Goal: Communication & Community: Answer question/provide support

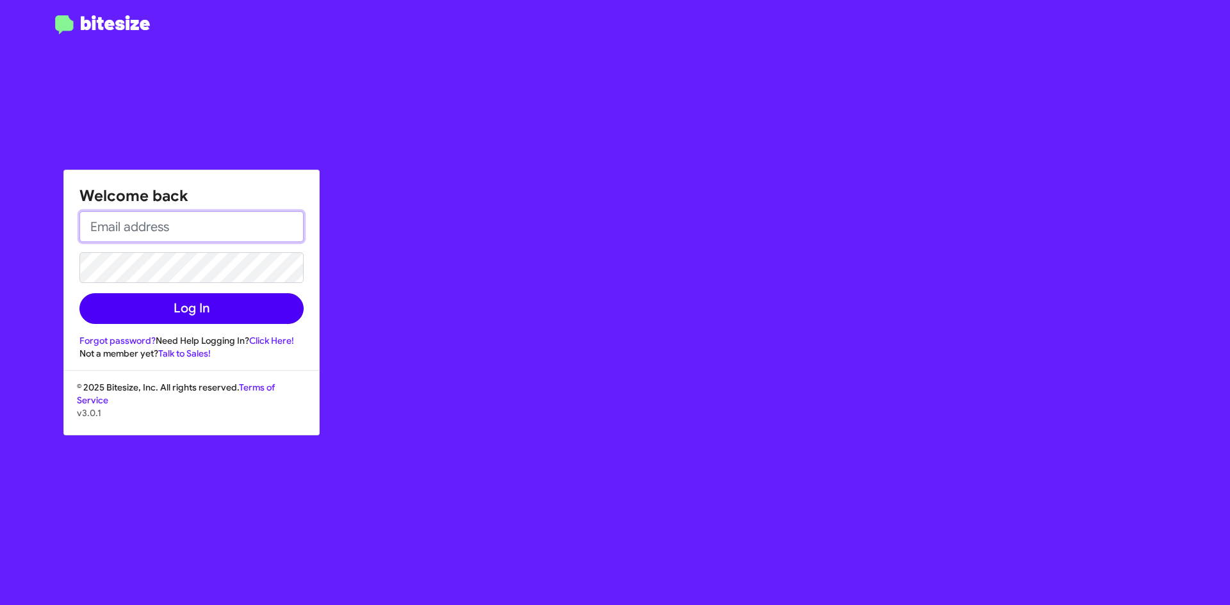
type input "[PERSON_NAME][EMAIL_ADDRESS][PERSON_NAME][DOMAIN_NAME]"
click at [235, 314] on button "Log In" at bounding box center [191, 308] width 224 height 31
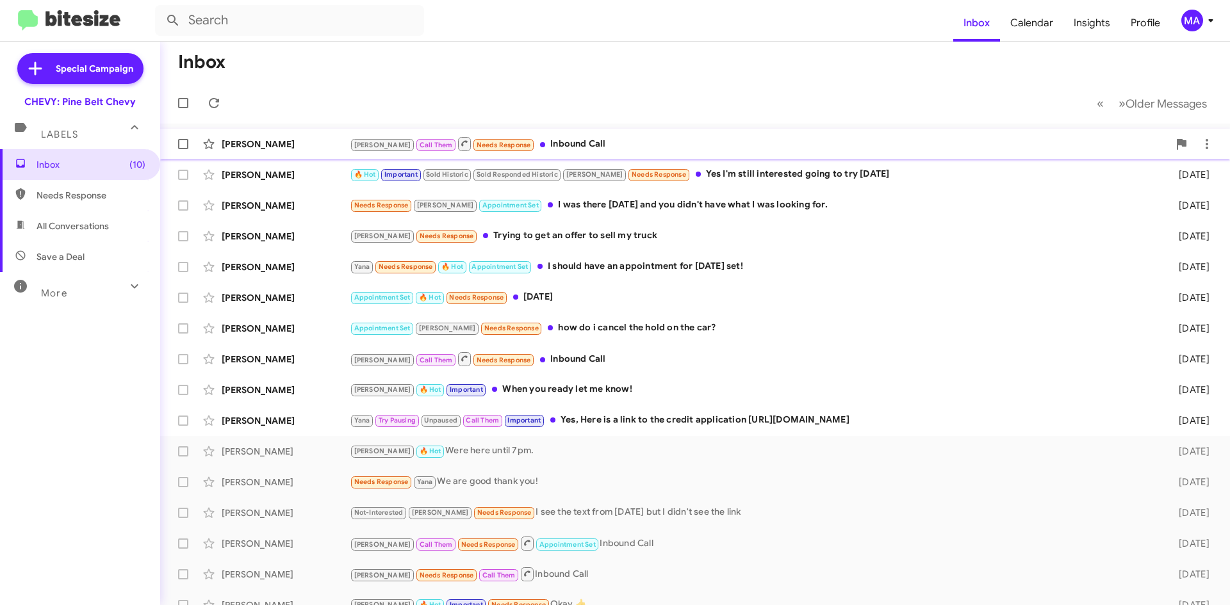
click at [611, 147] on div "[PERSON_NAME] Call Them Needs Response Inbound Call" at bounding box center [759, 144] width 819 height 16
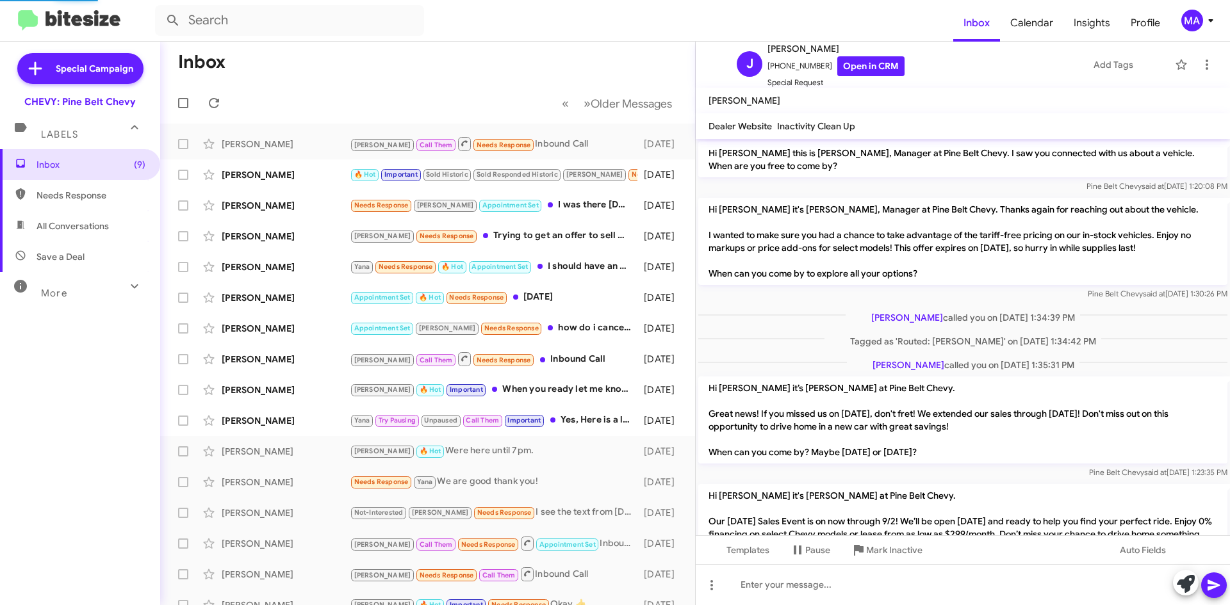
scroll to position [307, 0]
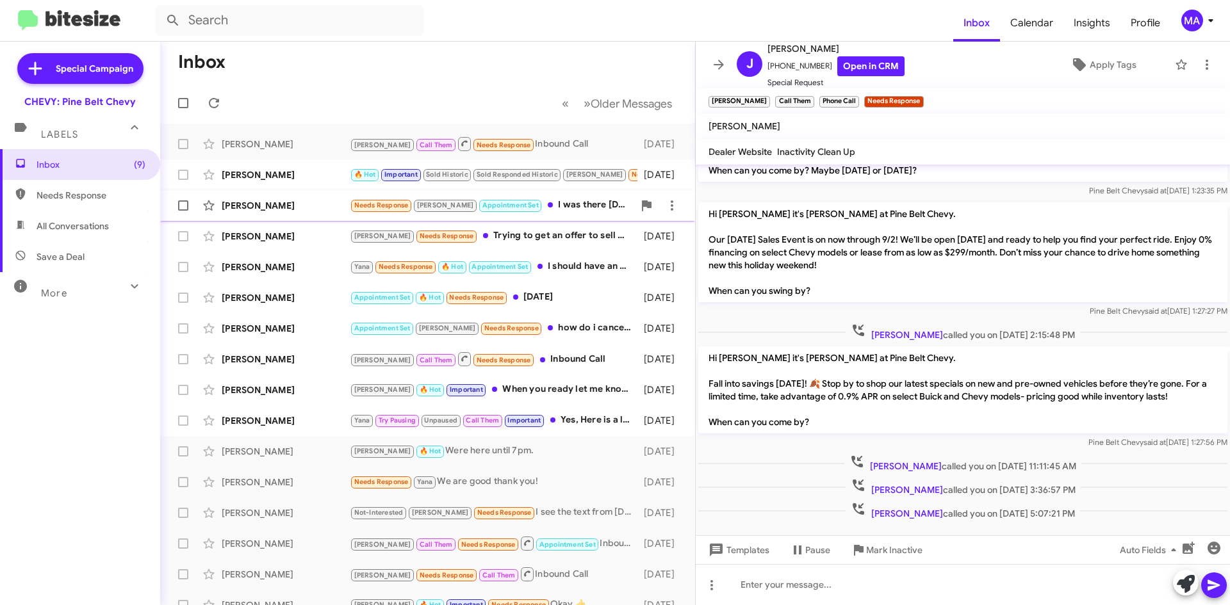
click at [507, 208] on div "Needs Response [PERSON_NAME] Appointment Set I was there [DATE] and you didn't …" at bounding box center [492, 205] width 284 height 15
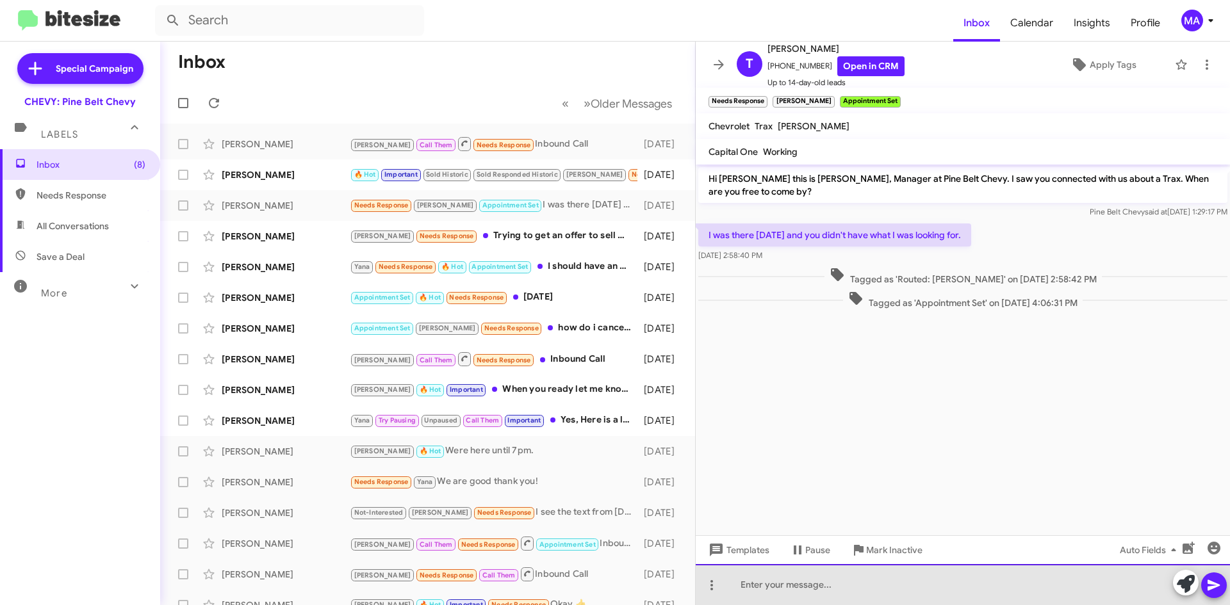
click at [782, 589] on div at bounding box center [963, 584] width 534 height 41
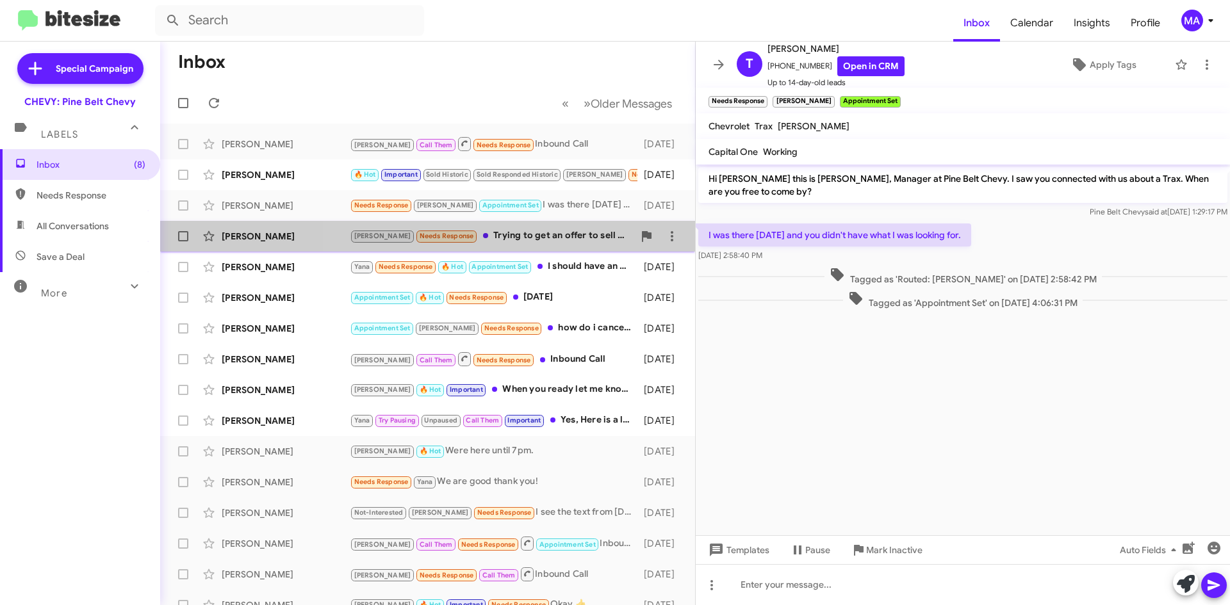
click at [535, 242] on div "[PERSON_NAME] Needs Response Trying to get an offer to sell my truck" at bounding box center [492, 236] width 284 height 15
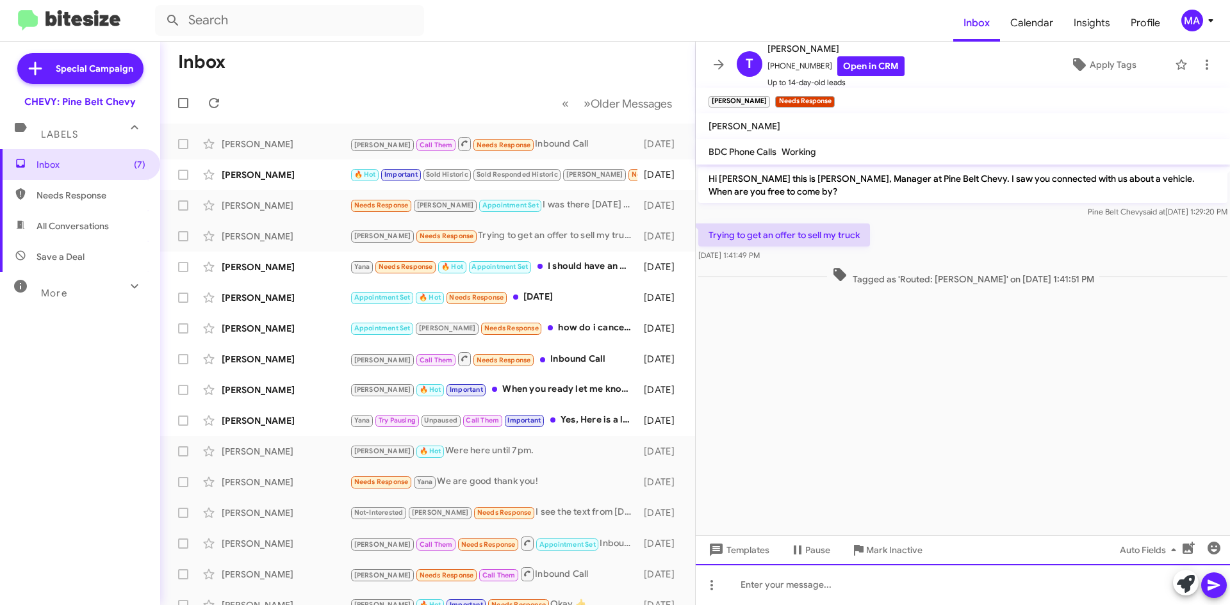
click at [784, 587] on div at bounding box center [963, 584] width 534 height 41
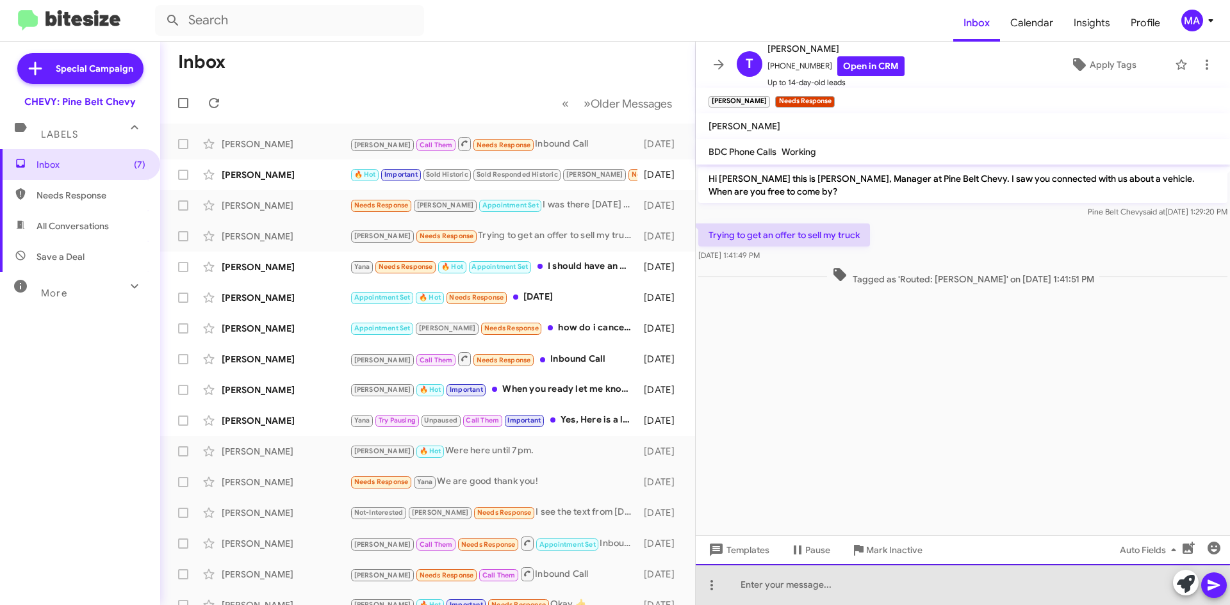
click at [758, 593] on div at bounding box center [963, 584] width 534 height 41
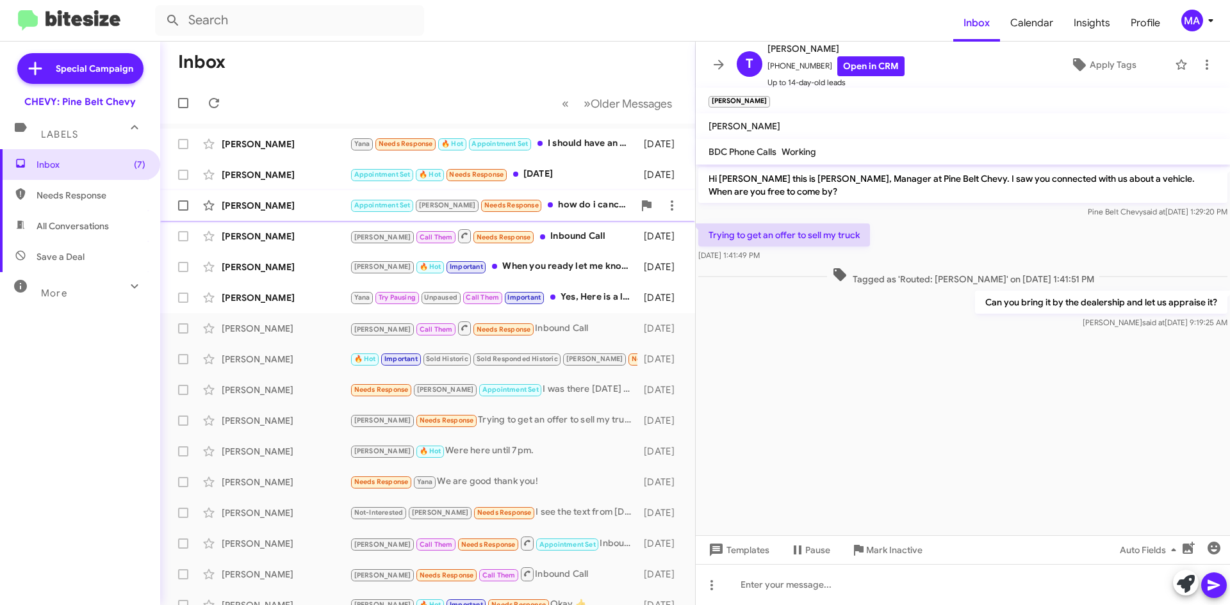
click at [555, 208] on div "Appointment Set [PERSON_NAME] Needs Response how do i cancel the hold on the ca…" at bounding box center [492, 205] width 284 height 15
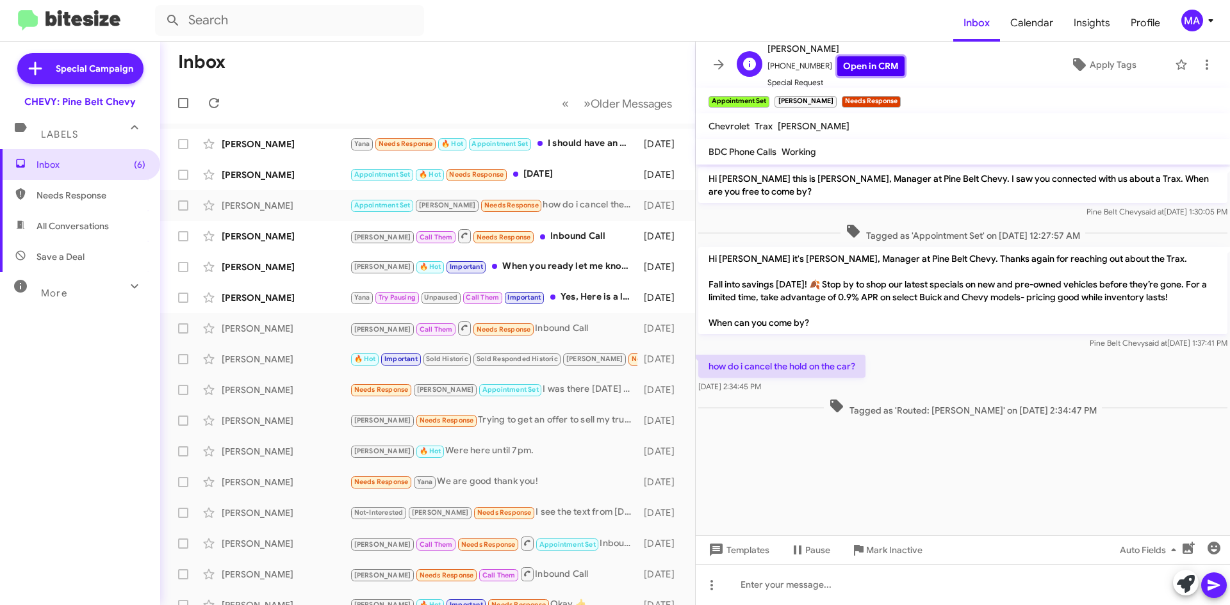
click at [851, 63] on link "Open in CRM" at bounding box center [870, 66] width 67 height 20
click at [1199, 63] on icon at bounding box center [1206, 64] width 15 height 15
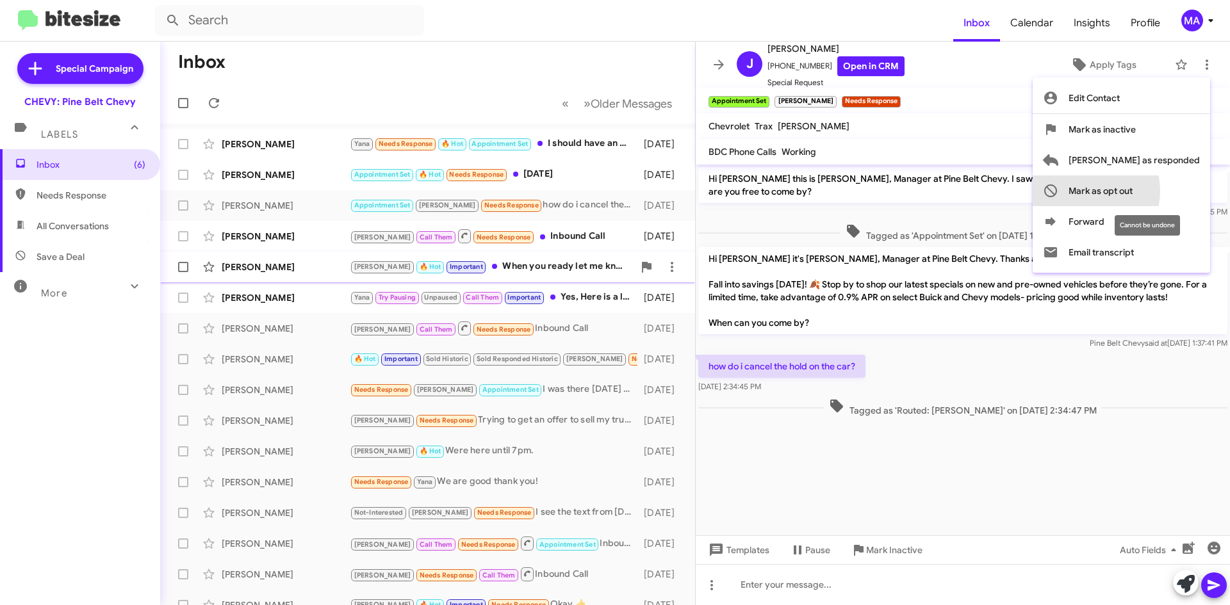
drag, startPoint x: 1139, startPoint y: 191, endPoint x: 1132, endPoint y: 272, distance: 81.0
click at [1132, 191] on span "Mark as opt out" at bounding box center [1100, 191] width 64 height 31
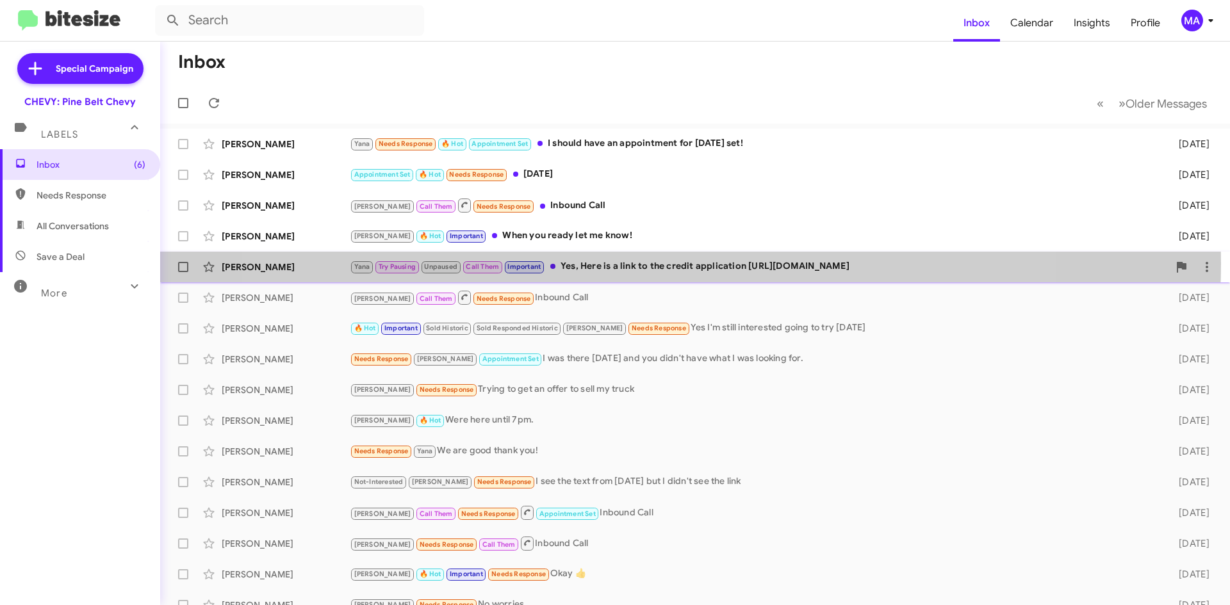
click at [650, 263] on div "Yana Try Pausing Unpaused Call Them Important Yes, Here is a link to the credit…" at bounding box center [759, 266] width 819 height 15
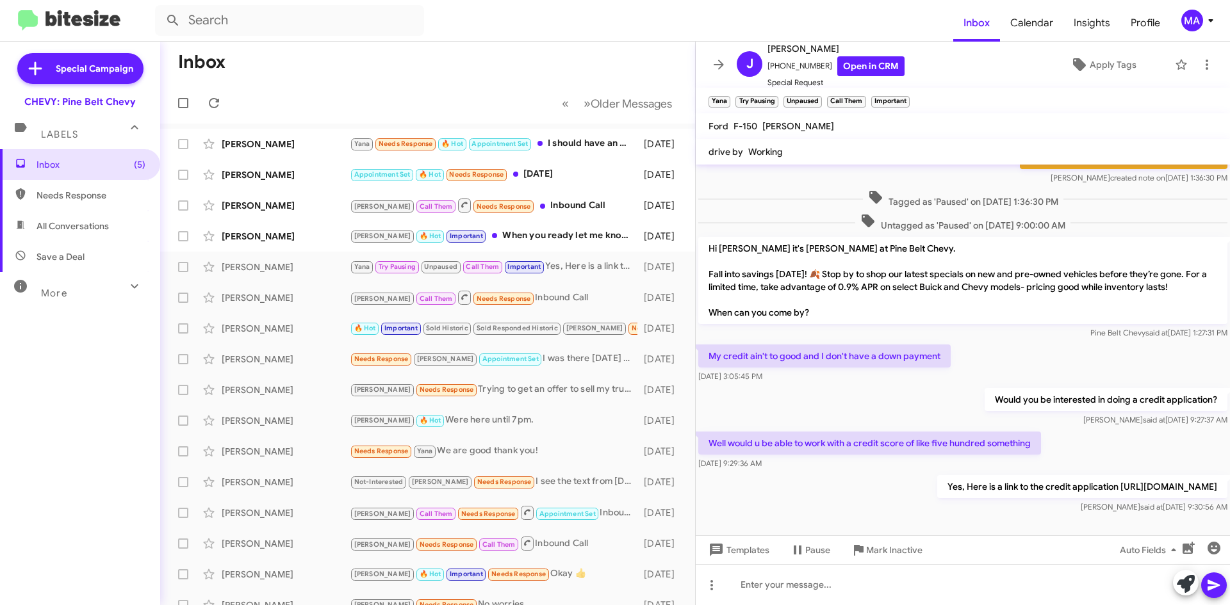
scroll to position [465, 0]
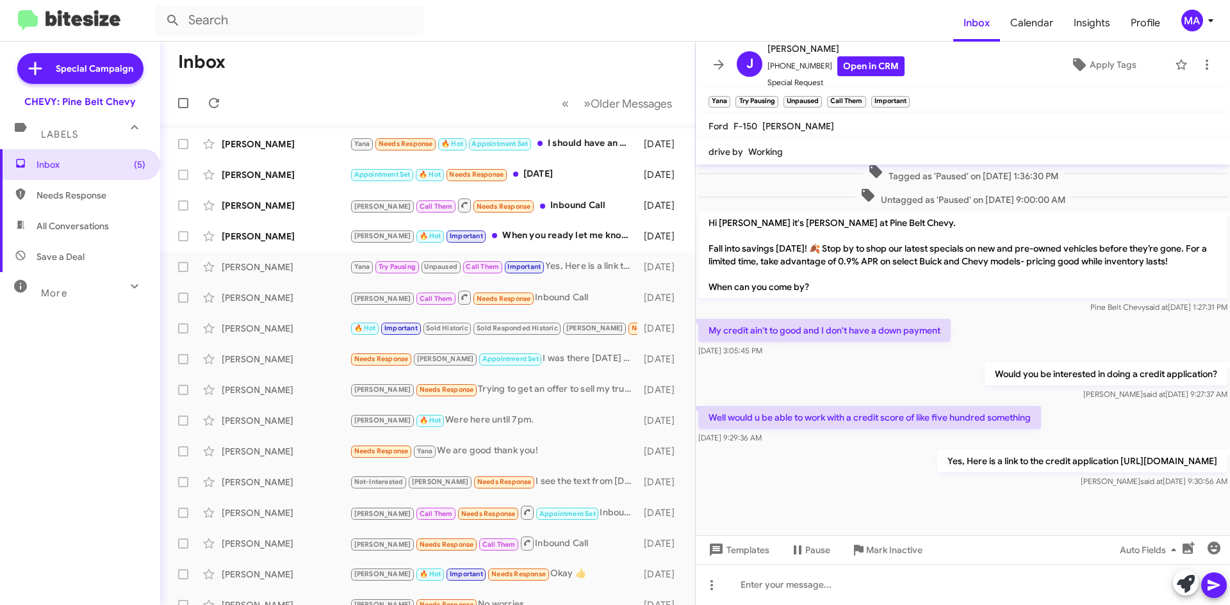
click at [802, 518] on div at bounding box center [963, 513] width 534 height 45
click at [569, 236] on div "[PERSON_NAME] 🔥 Hot Important When you ready let me know!" at bounding box center [492, 236] width 284 height 15
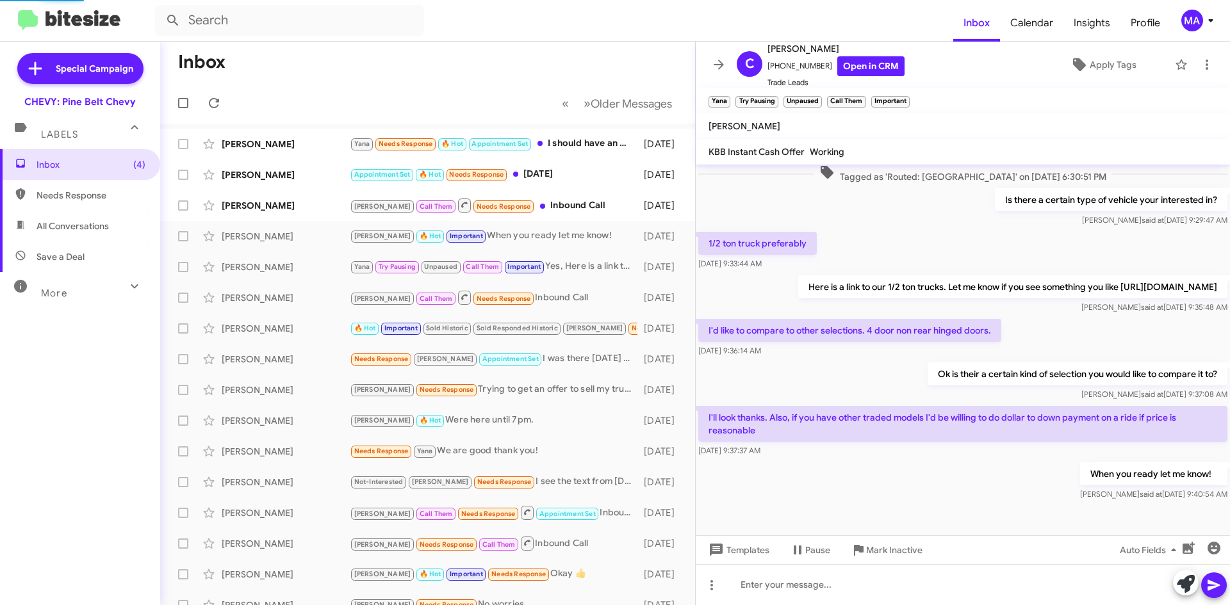
scroll to position [115, 0]
click at [539, 206] on div "[PERSON_NAME] Call Them Needs Response Inbound Call" at bounding box center [492, 205] width 284 height 16
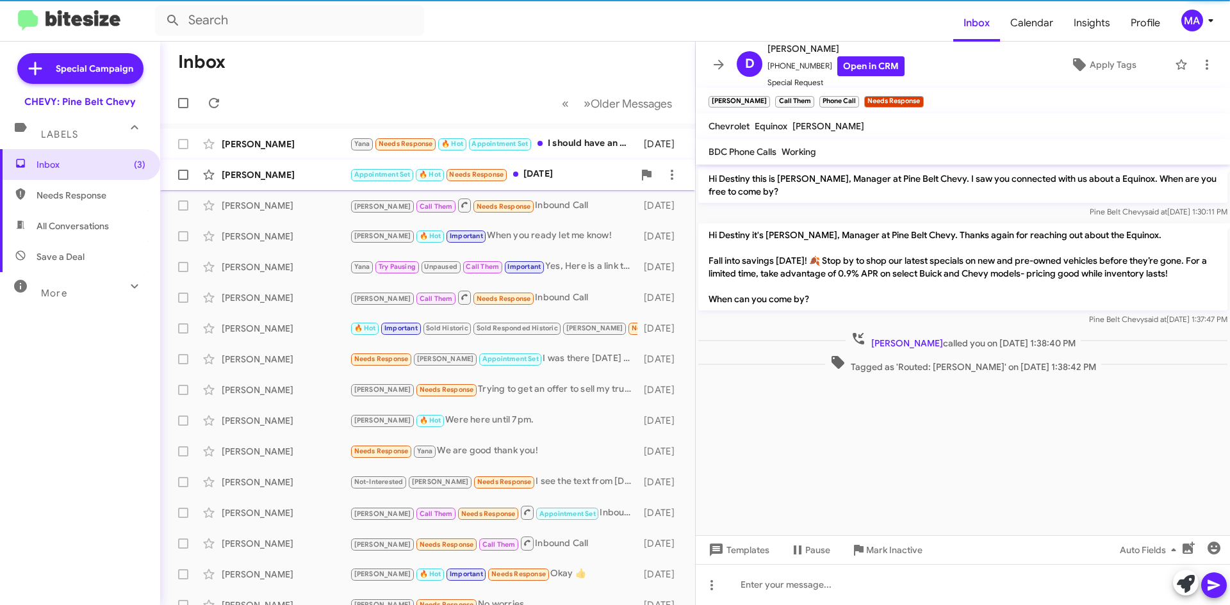
click at [544, 173] on div "Appointment Set 🔥 Hot Needs Response [DATE]" at bounding box center [492, 174] width 284 height 15
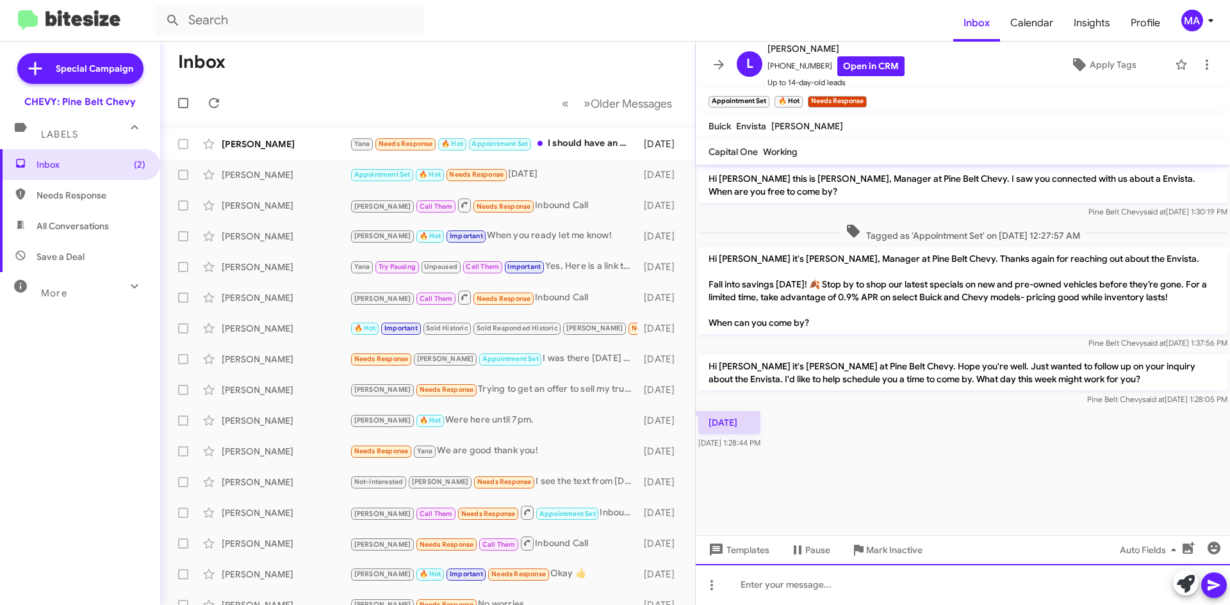
click at [756, 578] on div at bounding box center [963, 584] width 534 height 41
